Goal: Information Seeking & Learning: Learn about a topic

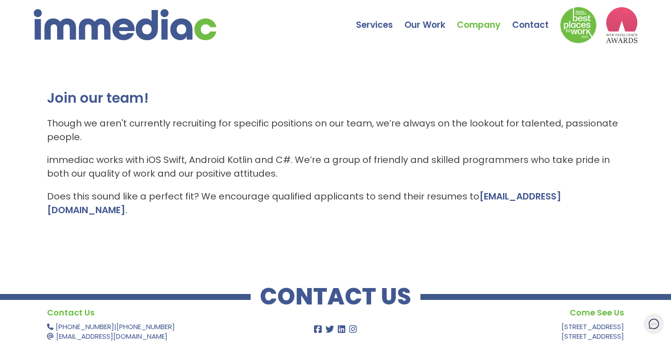
click at [134, 35] on img at bounding box center [125, 24] width 183 height 31
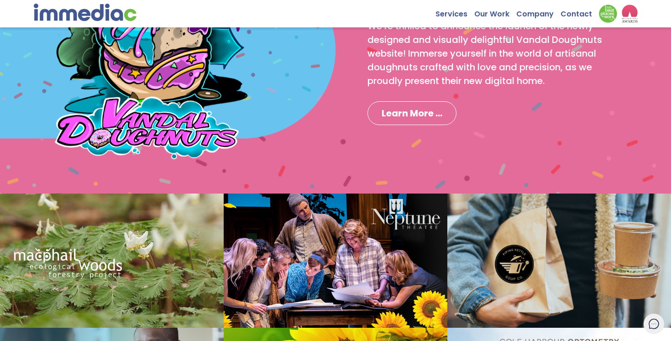
scroll to position [747, 0]
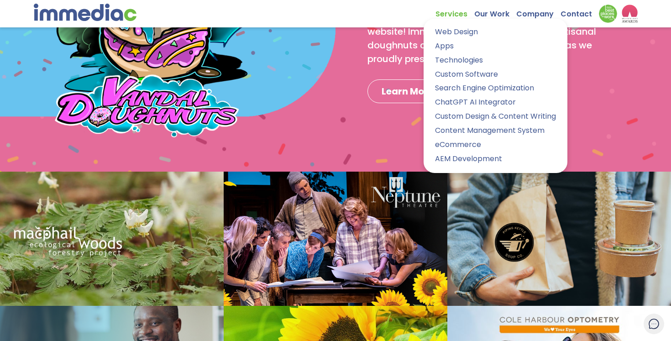
click at [452, 14] on link "Services" at bounding box center [454, 12] width 39 height 14
click at [383, 13] on div "Services Web Design Apps Technologies Custom Software Search Engine Optimizatio…" at bounding box center [336, 11] width 604 height 23
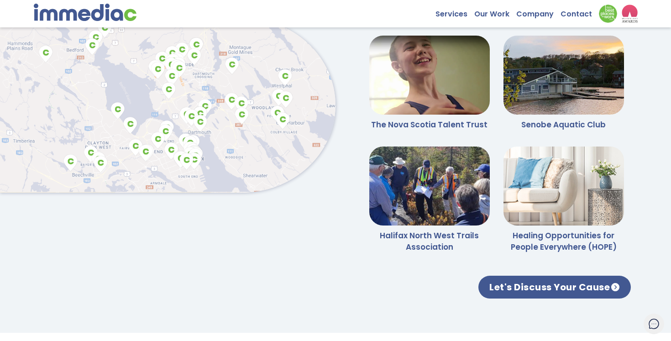
scroll to position [2093, 0]
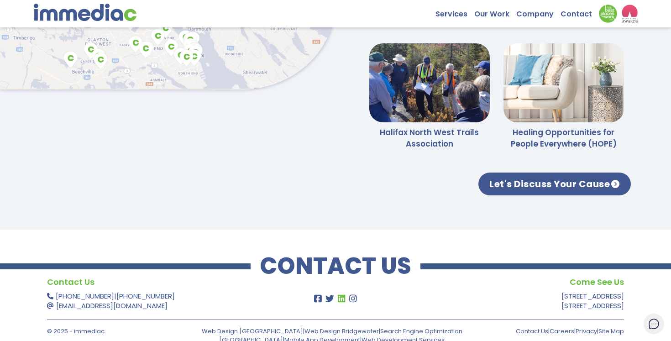
click at [343, 294] on icon at bounding box center [342, 298] width 10 height 9
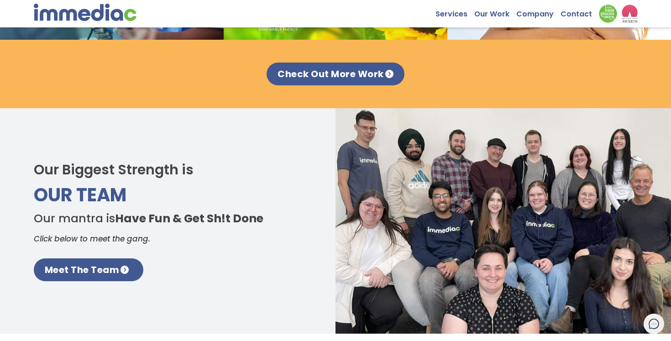
scroll to position [1149, 0]
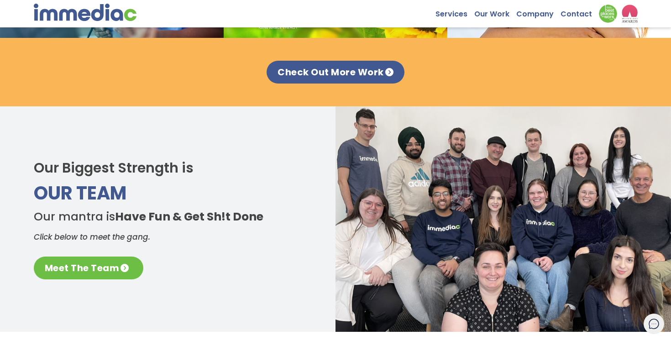
click at [118, 268] on link "Meet The Team" at bounding box center [89, 267] width 110 height 23
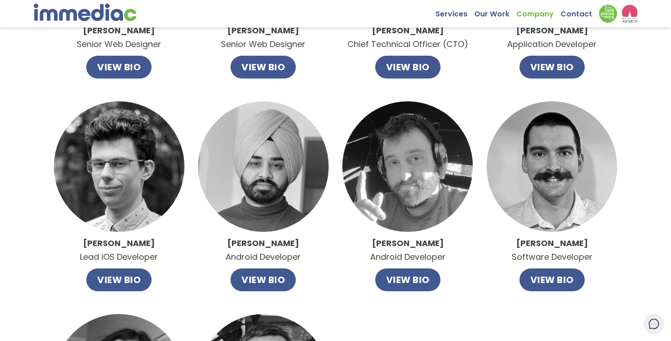
scroll to position [428, 0]
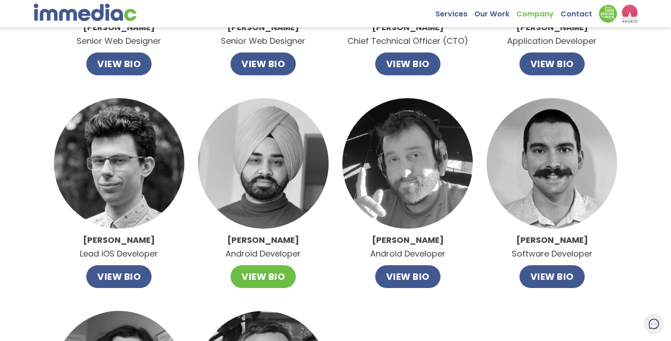
click at [247, 279] on button "VIEW BIO" at bounding box center [262, 276] width 65 height 23
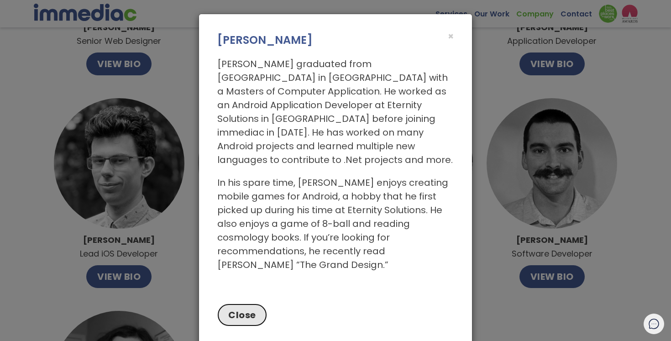
click at [244, 303] on button "Close" at bounding box center [242, 314] width 50 height 23
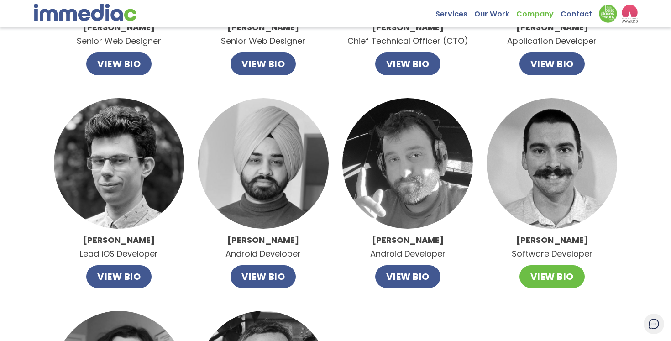
click at [556, 274] on button "VIEW BIO" at bounding box center [551, 276] width 65 height 23
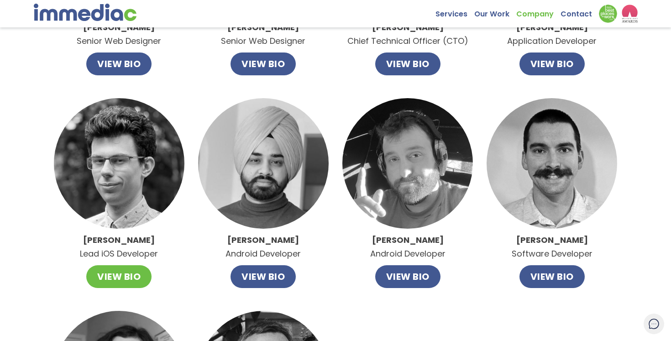
click at [117, 276] on button "VIEW BIO" at bounding box center [118, 276] width 65 height 23
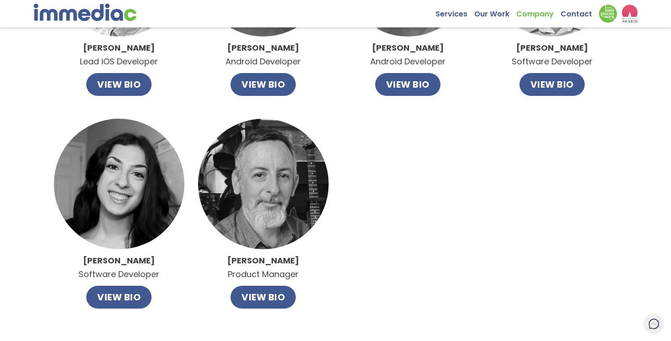
scroll to position [624, 0]
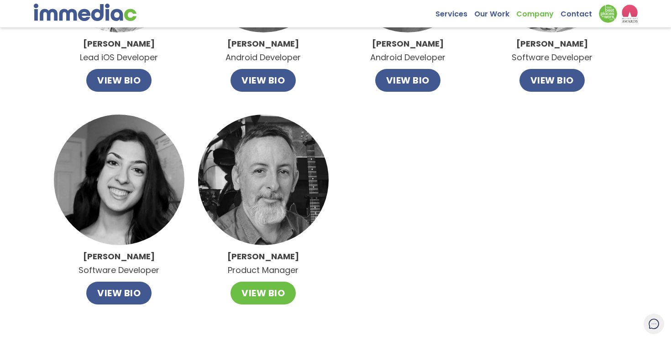
click at [256, 295] on button "VIEW BIO" at bounding box center [262, 293] width 65 height 23
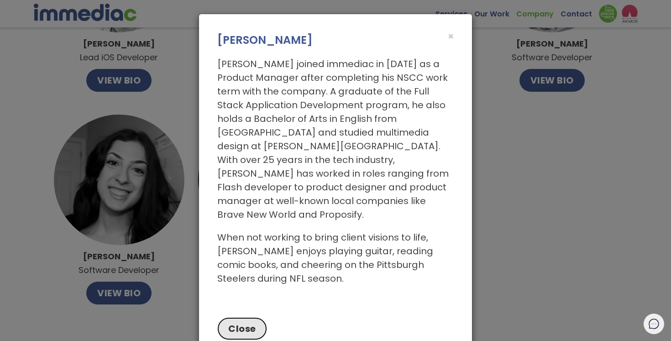
click at [244, 317] on button "Close" at bounding box center [242, 328] width 50 height 23
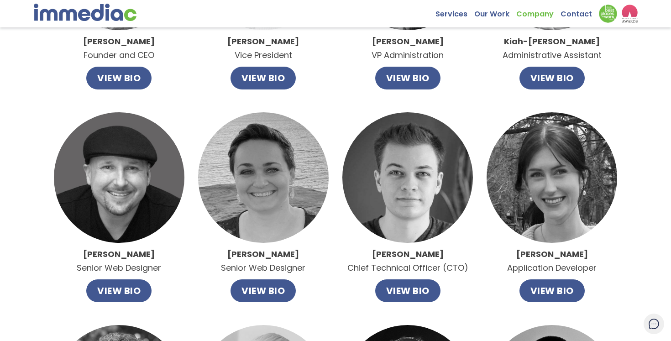
scroll to position [205, 0]
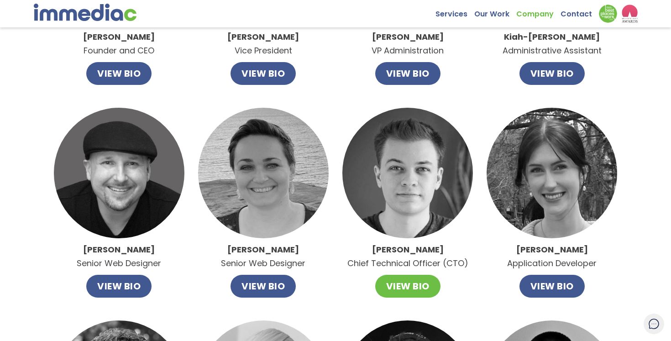
click at [389, 281] on button "VIEW BIO" at bounding box center [407, 286] width 65 height 23
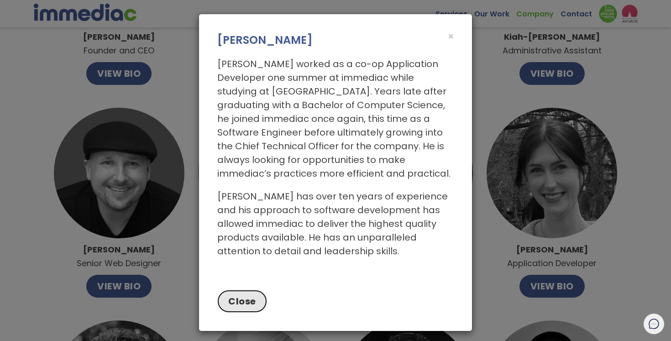
click at [252, 295] on button "Close" at bounding box center [242, 301] width 50 height 23
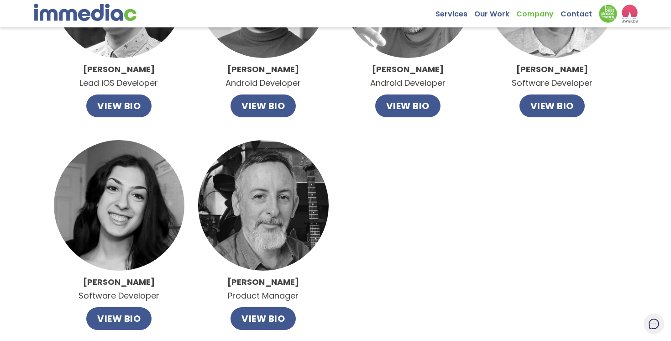
scroll to position [734, 0]
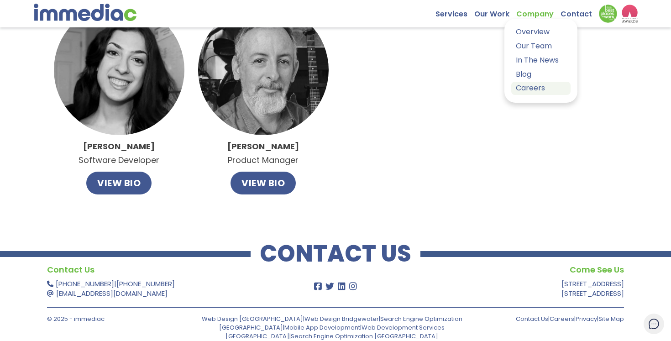
click at [535, 91] on link "Careers" at bounding box center [540, 88] width 59 height 13
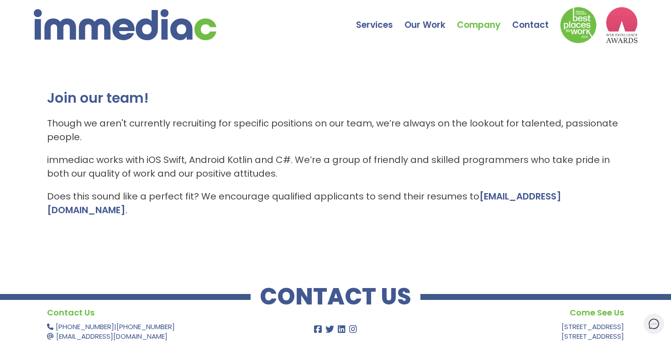
drag, startPoint x: 594, startPoint y: 193, endPoint x: 21, endPoint y: 86, distance: 582.8
click at [21, 86] on div "Join our team! Though we aren't currently recruiting for specific positions on …" at bounding box center [335, 157] width 671 height 205
copy div "Join our team! Though we aren't currently recruiting for specific positions on …"
